Goal: Information Seeking & Learning: Learn about a topic

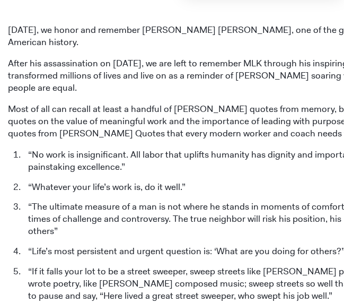
scroll to position [365, 0]
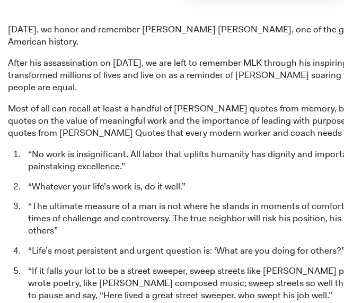
click at [209, 184] on li "“Whatever your life’s work is, do it well.”" at bounding box center [270, 186] width 495 height 12
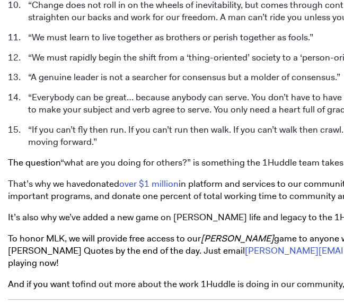
scroll to position [771, 0]
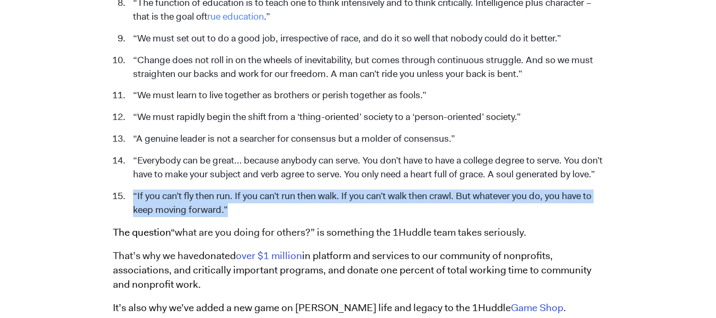
drag, startPoint x: 133, startPoint y: 191, endPoint x: 240, endPoint y: 209, distance: 108.0
click at [240, 209] on li "“If you can’t fly then run. If you can’t run then walk. If you can’t walk then …" at bounding box center [366, 203] width 476 height 28
copy li "“If you can’t fly then run. If you can’t run then walk. If you can’t walk then …"
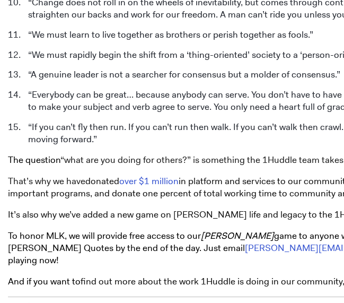
click at [105, 101] on li "“Everybody can be great… because anybody can serve. You don’t have to have a co…" at bounding box center [270, 101] width 495 height 24
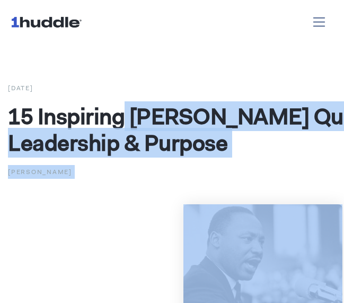
drag, startPoint x: 251, startPoint y: 118, endPoint x: 122, endPoint y: 116, distance: 128.8
click at [122, 116] on span "15 Inspiring [PERSON_NAME] Quotes on Work, Leadership & Purpose" at bounding box center [243, 129] width 470 height 56
